Goal: Check status

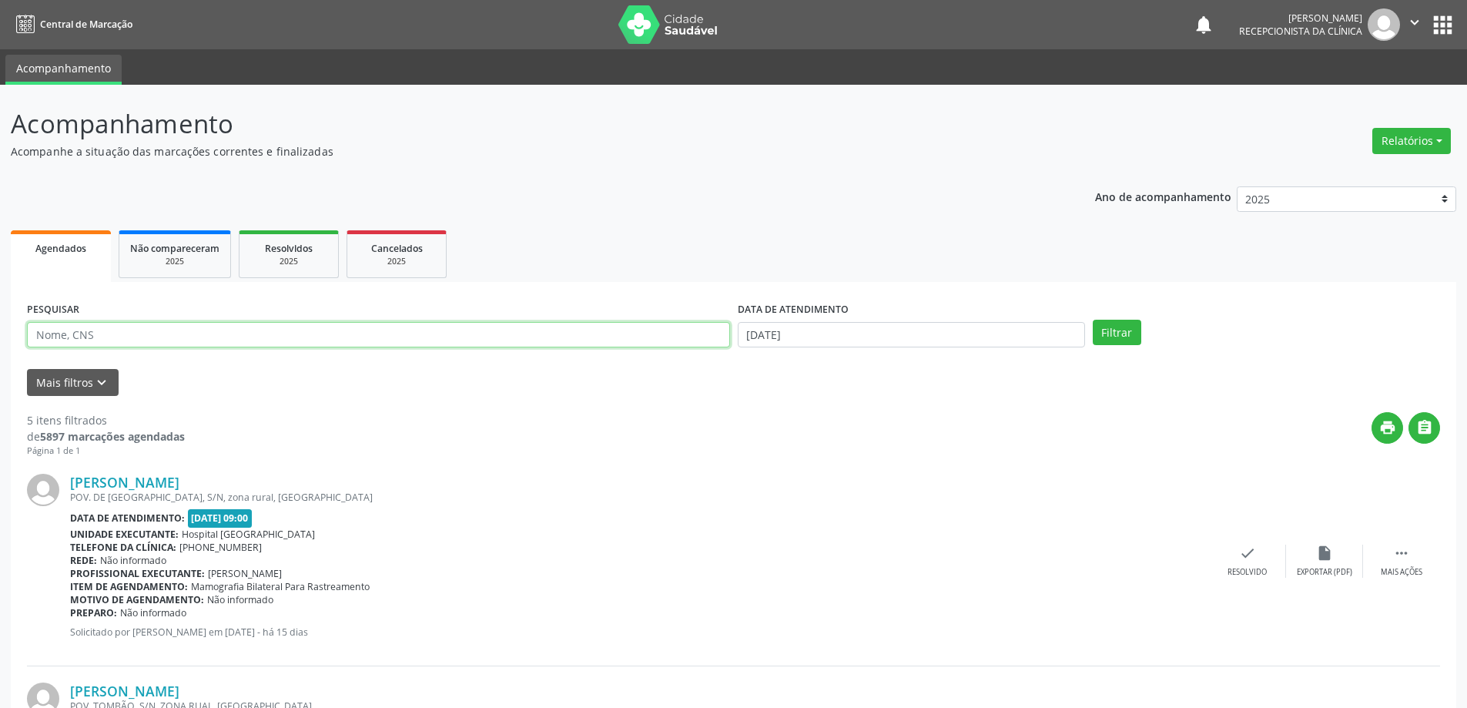
drag, startPoint x: 280, startPoint y: 333, endPoint x: 288, endPoint y: 350, distance: 18.6
click at [280, 334] on input "text" at bounding box center [378, 335] width 703 height 26
type input "702400504403726"
click at [1103, 337] on button "Filtrar" at bounding box center [1117, 333] width 49 height 26
click at [1267, 558] on div "check Resolvido" at bounding box center [1259, 560] width 77 height 33
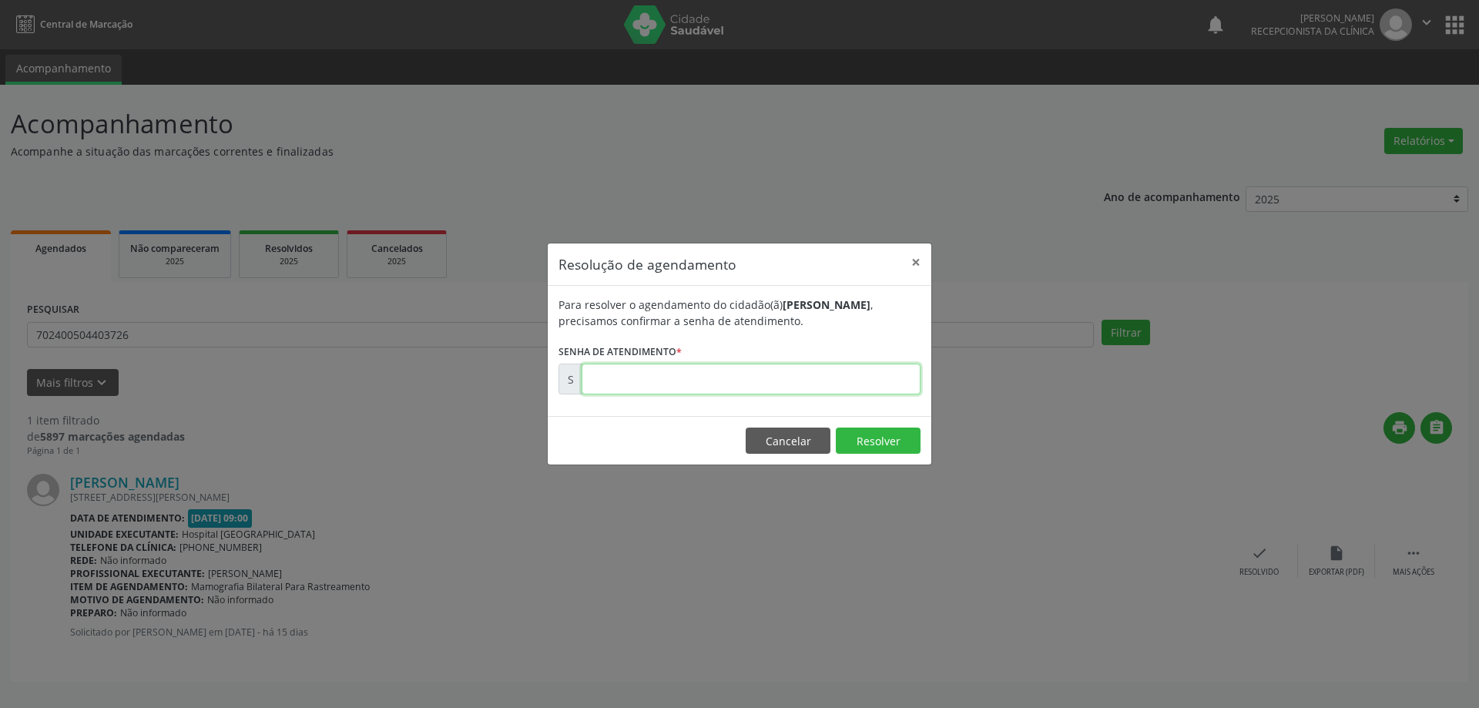
click at [710, 373] on input "text" at bounding box center [750, 378] width 339 height 31
type input "00170834"
click at [877, 436] on button "Resolver" at bounding box center [878, 440] width 85 height 26
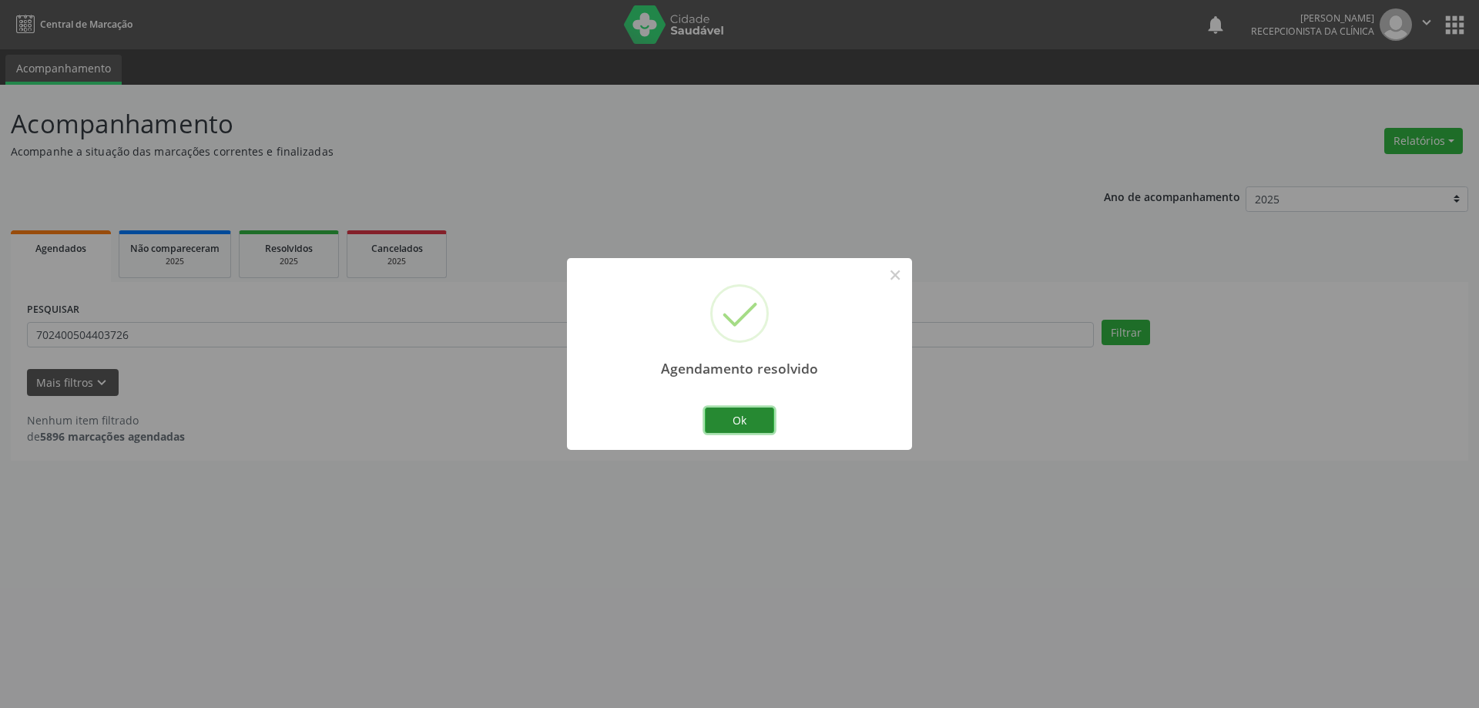
click at [728, 427] on button "Ok" at bounding box center [739, 420] width 69 height 26
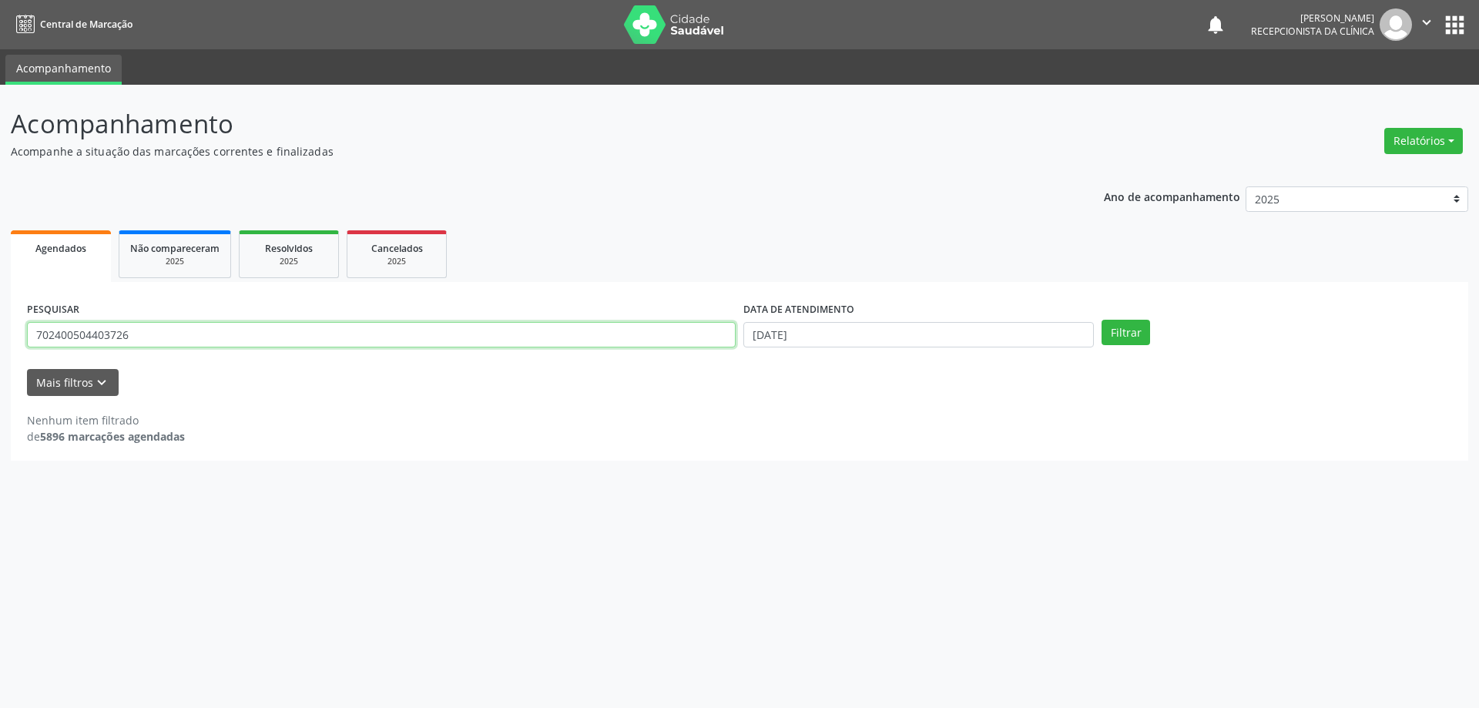
drag, startPoint x: 153, startPoint y: 340, endPoint x: 0, endPoint y: 410, distance: 168.5
click at [0, 410] on div "Acompanhamento Acompanhe a situação das marcações correntes e finalizadas Relat…" at bounding box center [739, 396] width 1479 height 623
type input "700109957470519"
drag, startPoint x: 1107, startPoint y: 351, endPoint x: 1117, endPoint y: 340, distance: 14.7
click at [1107, 350] on div "PESQUISAR 700109957470519 DATA DE ATENDIMENTO [DATE] Filtrar" at bounding box center [739, 328] width 1432 height 60
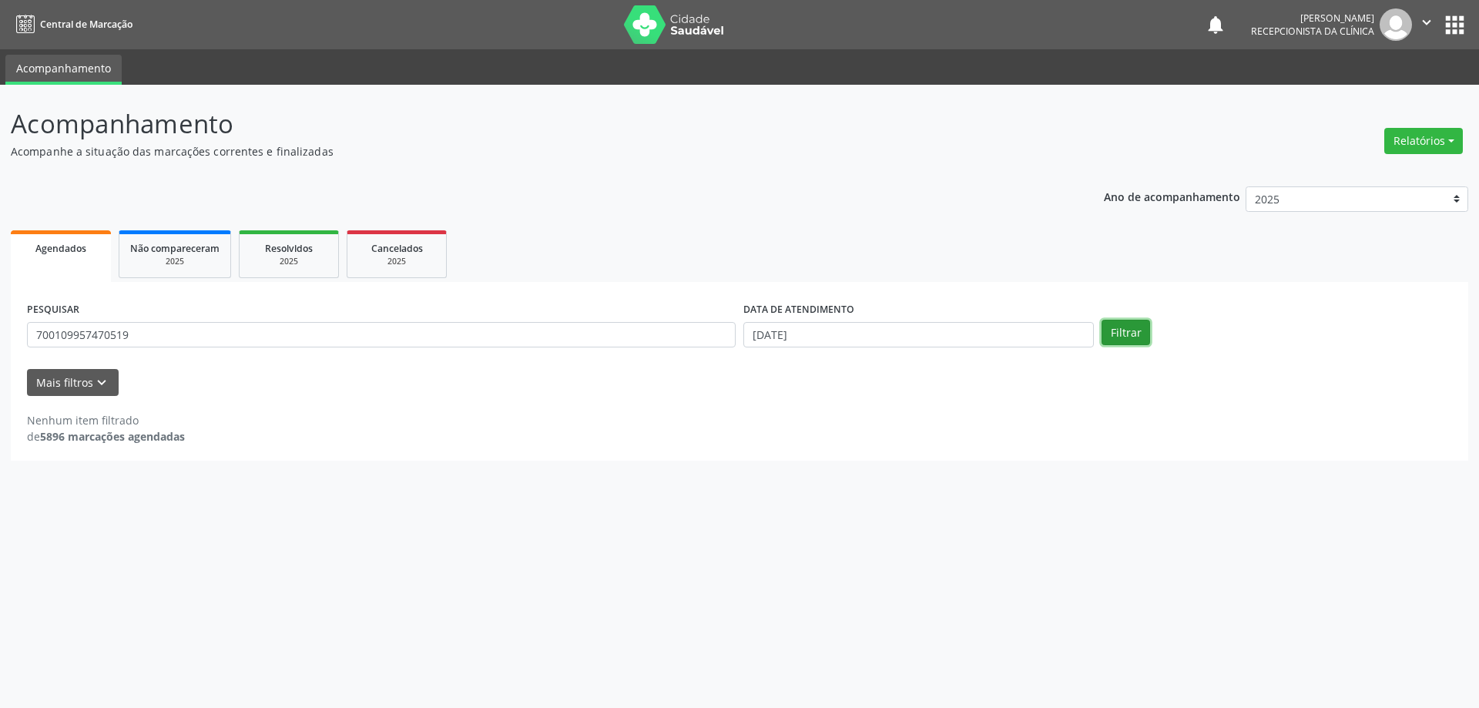
click at [1117, 340] on button "Filtrar" at bounding box center [1125, 333] width 49 height 26
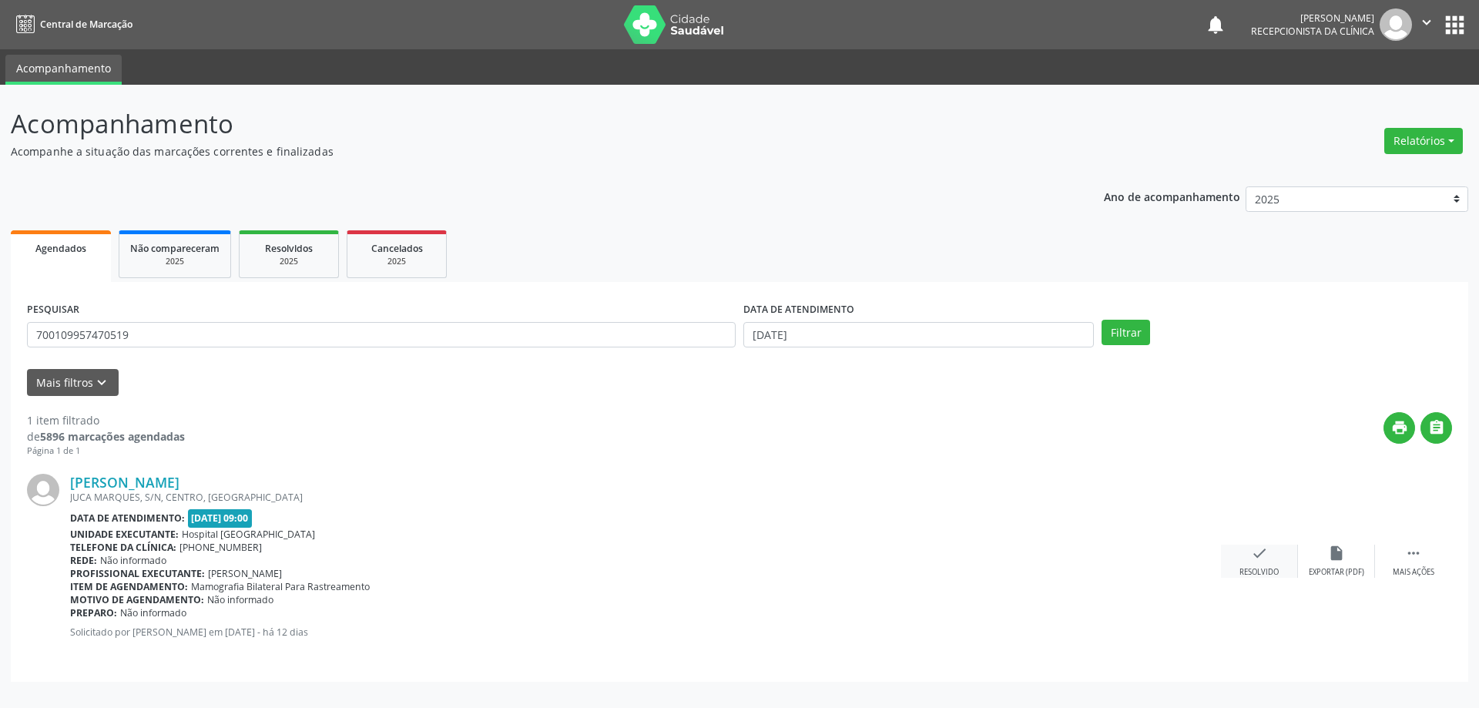
click at [1242, 554] on div "check Resolvido" at bounding box center [1259, 560] width 77 height 33
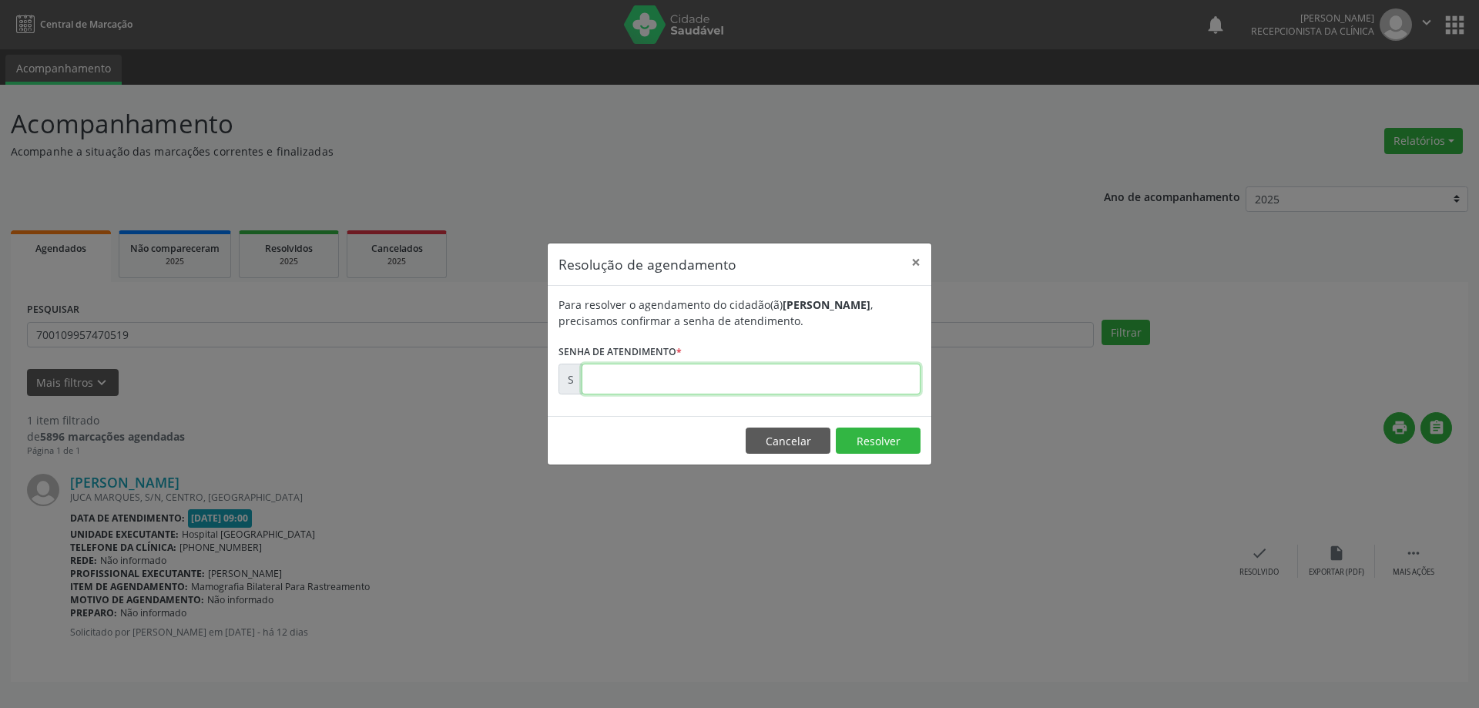
click at [793, 384] on input "text" at bounding box center [750, 378] width 339 height 31
type input "00170967"
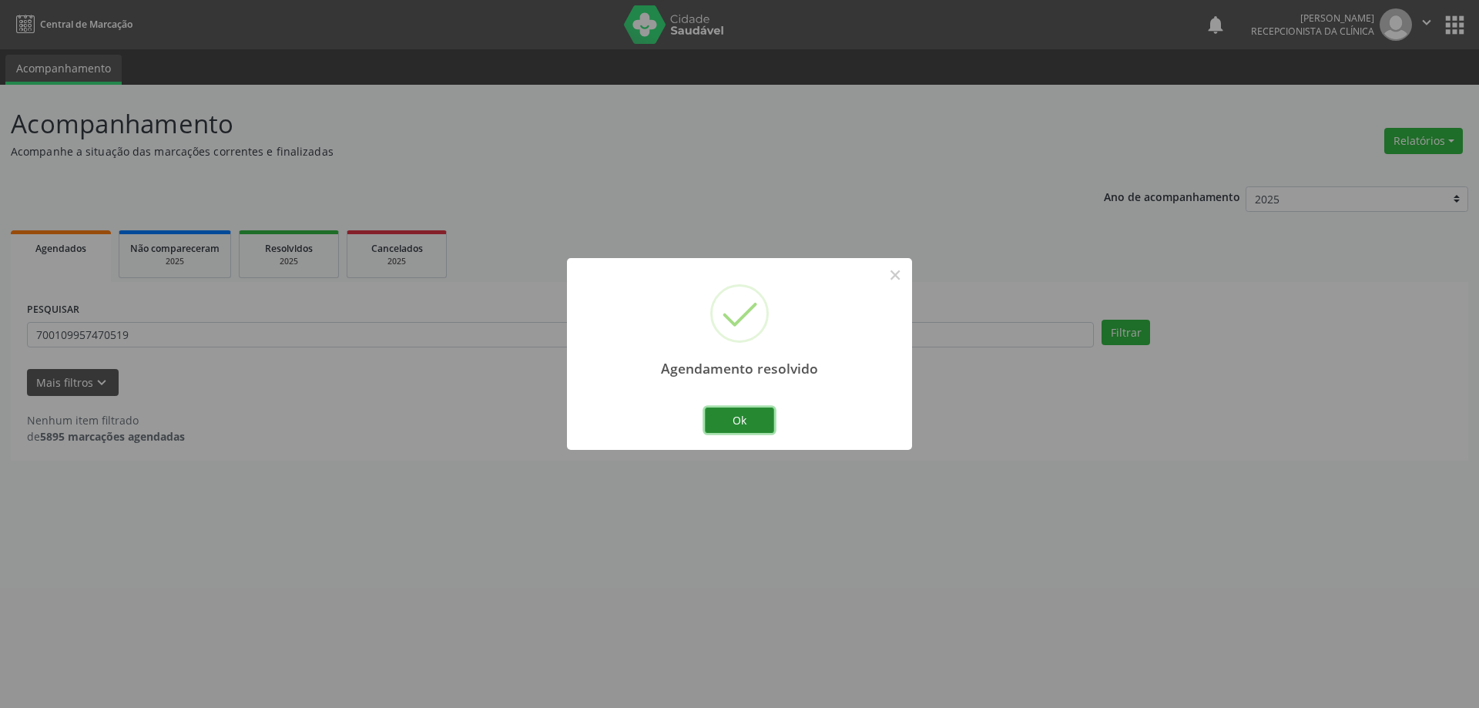
click at [721, 420] on button "Ok" at bounding box center [739, 420] width 69 height 26
